Goal: Navigation & Orientation: Find specific page/section

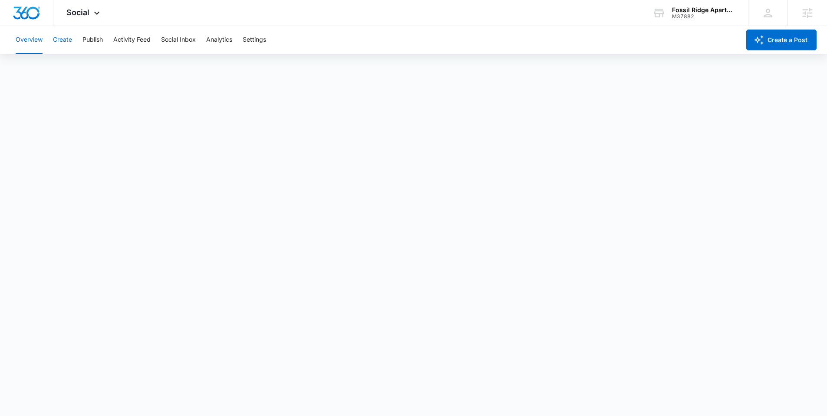
click at [67, 42] on button "Create" at bounding box center [62, 40] width 19 height 28
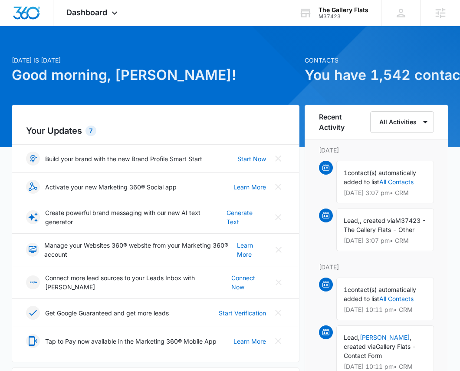
scroll to position [19, 0]
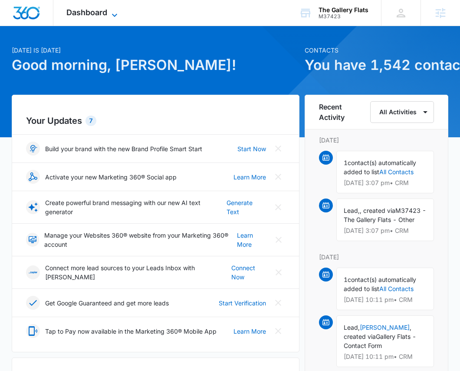
click at [93, 8] on span "Dashboard" at bounding box center [86, 12] width 41 height 9
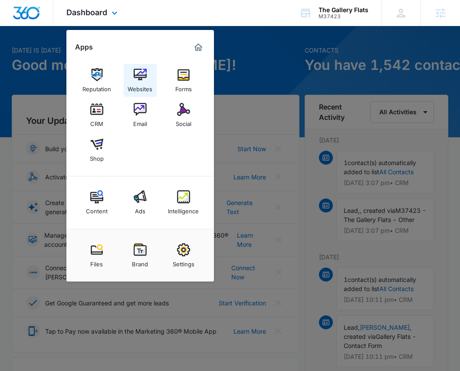
click at [138, 84] on div "Websites" at bounding box center [140, 86] width 25 height 11
